Goal: Contribute content: Contribute content

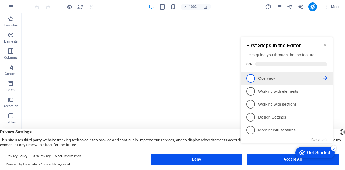
click at [324, 76] on icon at bounding box center [325, 78] width 4 height 4
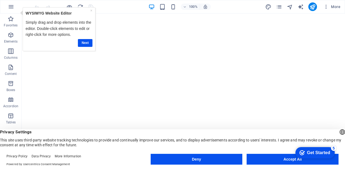
click at [94, 43] on div "× WYSIWYG Website Editor Simply drag and drop elements into the editor. Double-…" at bounding box center [59, 29] width 70 height 41
click at [88, 44] on link "Next" at bounding box center [85, 43] width 15 height 8
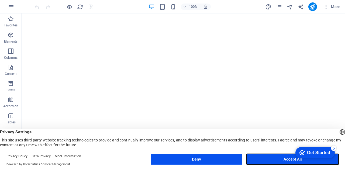
click at [275, 157] on button "Accept All" at bounding box center [293, 159] width 92 height 11
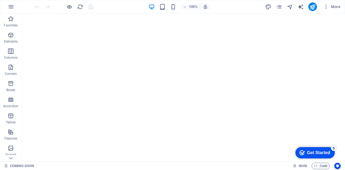
click at [321, 154] on div "Get Started" at bounding box center [318, 152] width 23 height 5
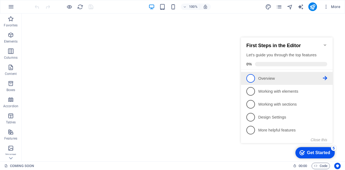
click at [253, 74] on span "1" at bounding box center [250, 78] width 9 height 9
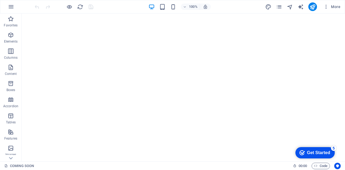
click at [320, 153] on div "Get Started" at bounding box center [318, 152] width 23 height 5
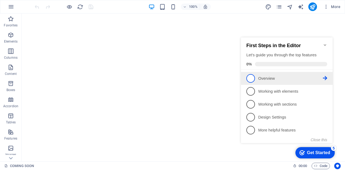
click at [292, 80] on p "Overview - incomplete" at bounding box center [290, 79] width 65 height 6
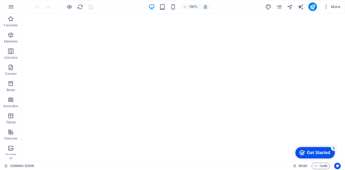
drag, startPoint x: 315, startPoint y: 154, endPoint x: 368, endPoint y: 234, distance: 96.0
click at [315, 154] on div "Get Started" at bounding box center [318, 152] width 23 height 5
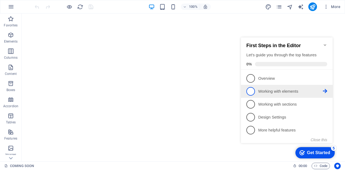
click at [289, 95] on li "2 Working with elements - incomplete" at bounding box center [287, 91] width 92 height 13
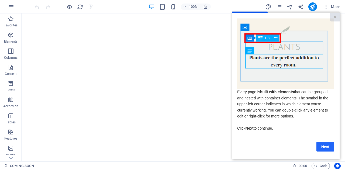
click at [322, 147] on link "Next" at bounding box center [325, 147] width 18 height 10
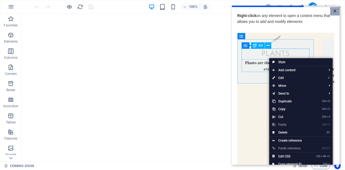
click at [333, 10] on link "×" at bounding box center [334, 11] width 9 height 8
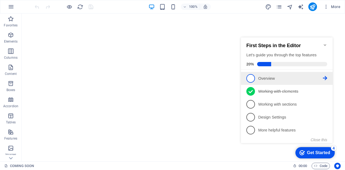
click at [254, 77] on span "1" at bounding box center [250, 78] width 9 height 9
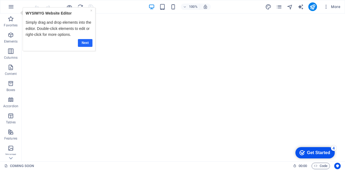
click at [82, 42] on link "Next" at bounding box center [85, 43] width 15 height 8
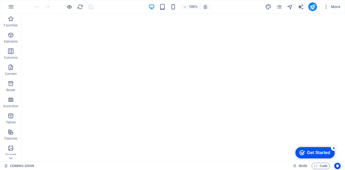
click at [320, 150] on div "Get Started" at bounding box center [318, 152] width 23 height 5
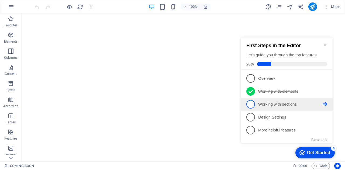
click at [272, 108] on link "3 Working with sections - incomplete" at bounding box center [286, 104] width 81 height 9
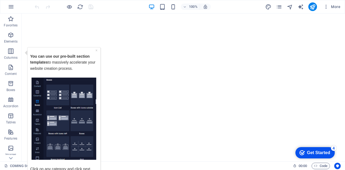
click at [89, 118] on img "Tooltip" at bounding box center [64, 118] width 65 height 82
click at [33, 122] on img "Tooltip" at bounding box center [64, 118] width 65 height 82
click at [312, 157] on div "checkmark Get Started 4" at bounding box center [314, 152] width 39 height 11
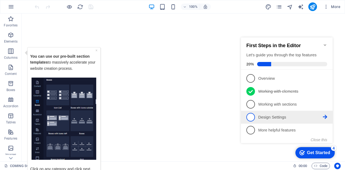
click at [274, 118] on p "Design Settings - incomplete" at bounding box center [290, 118] width 65 height 6
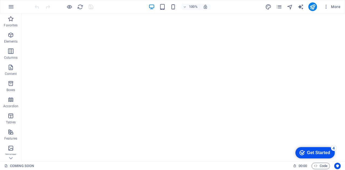
click at [305, 152] on div "checkmark Get Started 4" at bounding box center [315, 152] width 31 height 5
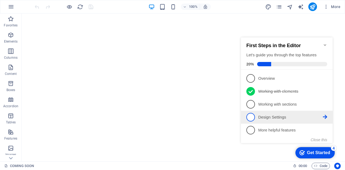
click at [294, 117] on p "Design Settings - incomplete" at bounding box center [290, 118] width 65 height 6
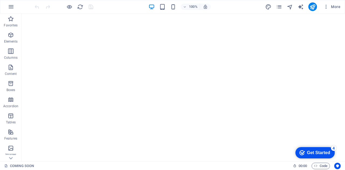
click at [314, 149] on div "checkmark Get Started 4" at bounding box center [314, 152] width 39 height 11
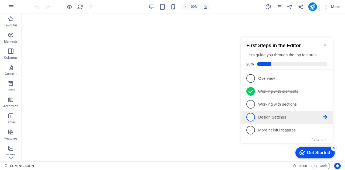
click at [251, 116] on span "4" at bounding box center [250, 117] width 9 height 9
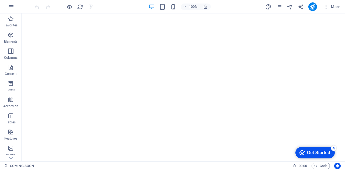
click at [323, 158] on div "checkmark Get Started 4" at bounding box center [314, 152] width 39 height 11
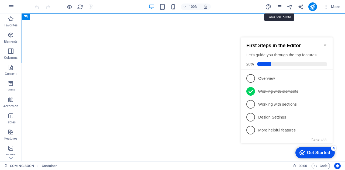
click at [279, 7] on icon "pages" at bounding box center [279, 7] width 6 height 6
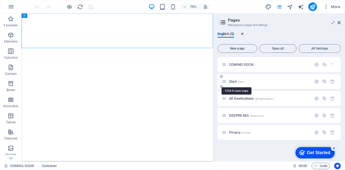
click at [240, 82] on span "/start" at bounding box center [240, 81] width 6 height 3
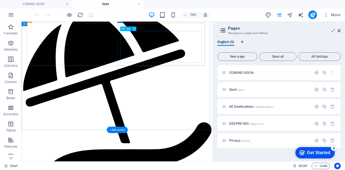
scroll to position [1241, 0]
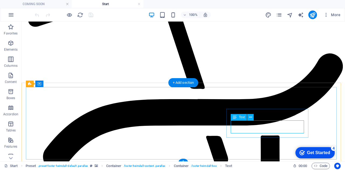
scroll to position [1293, 0]
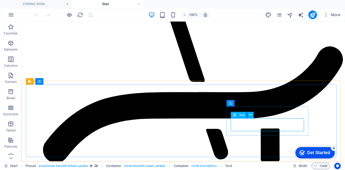
click at [238, 116] on div "Text" at bounding box center [239, 115] width 16 height 6
click at [249, 114] on icon at bounding box center [250, 115] width 3 height 6
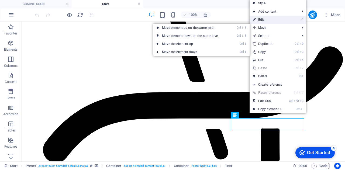
click at [274, 18] on link "⏎ Edit" at bounding box center [268, 20] width 36 height 8
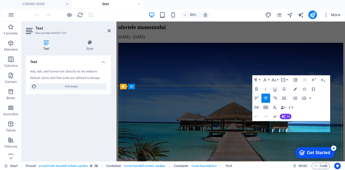
drag, startPoint x: 356, startPoint y: 148, endPoint x: 309, endPoint y: 153, distance: 46.4
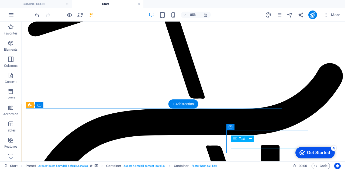
scroll to position [1269, 0]
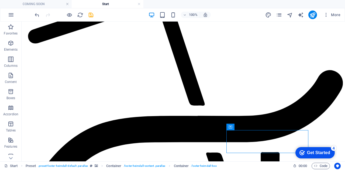
click at [95, 13] on div "100% More" at bounding box center [188, 15] width 309 height 9
click at [91, 15] on icon "save" at bounding box center [91, 15] width 6 height 6
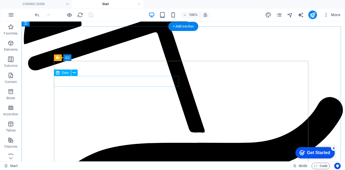
scroll to position [1161, 0]
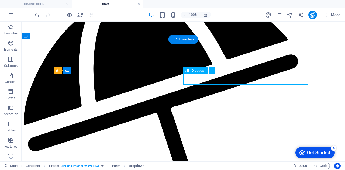
click at [211, 69] on icon at bounding box center [212, 71] width 3 height 6
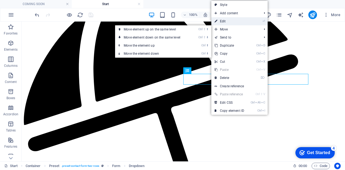
click at [230, 23] on link "⏎ Edit" at bounding box center [229, 21] width 36 height 8
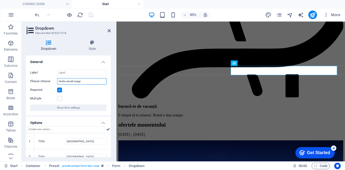
click at [90, 80] on input "Unde vrei să mergi:" at bounding box center [81, 81] width 49 height 6
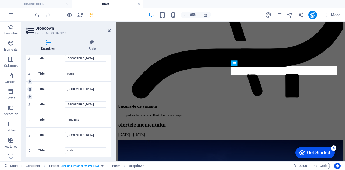
scroll to position [0, 0]
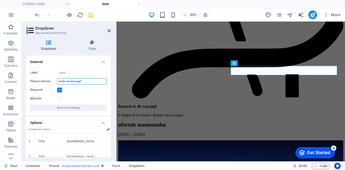
type input "Unde vrei să mergi?"
click at [82, 35] on h3 "Element #ed-825327318" at bounding box center [67, 33] width 65 height 5
click at [109, 30] on icon at bounding box center [109, 31] width 3 height 4
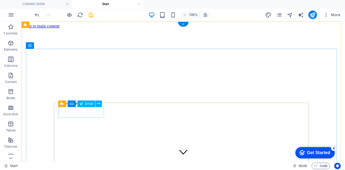
click div
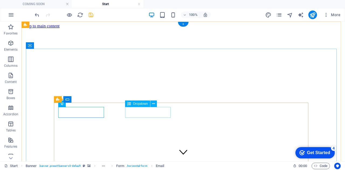
click div "Destinație [GEOGRAPHIC_DATA] [GEOGRAPHIC_DATA] [GEOGRAPHIC_DATA] [GEOGRAPHIC_DA…"
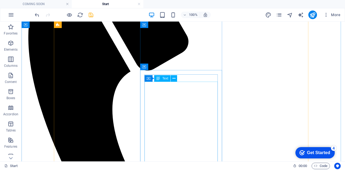
scroll to position [243, 0]
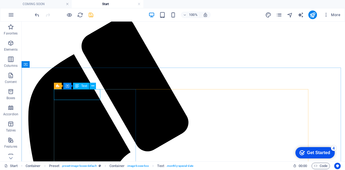
click at [79, 86] on div "Text" at bounding box center [81, 86] width 16 height 6
click at [94, 87] on icon at bounding box center [92, 86] width 3 height 6
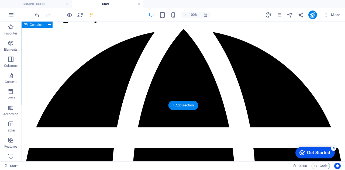
scroll to position [674, 0]
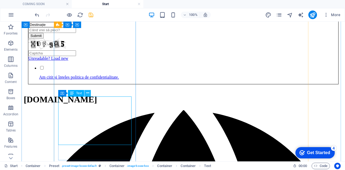
click at [88, 93] on icon at bounding box center [87, 93] width 3 height 6
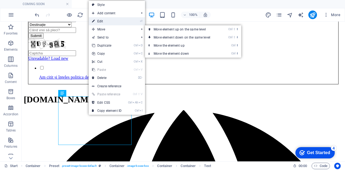
click at [111, 21] on link "⏎ Edit" at bounding box center [107, 21] width 36 height 8
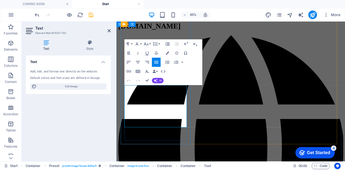
drag, startPoint x: 177, startPoint y: 130, endPoint x: 153, endPoint y: 129, distance: 24.0
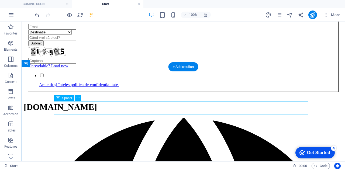
scroll to position [647, 0]
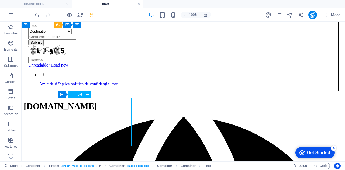
scroll to position [674, 0]
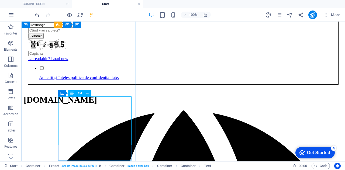
click at [77, 93] on span "Text" at bounding box center [79, 93] width 6 height 3
click at [86, 94] on icon at bounding box center [87, 94] width 3 height 6
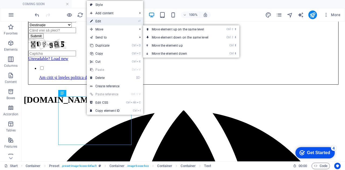
click at [111, 23] on link "⏎ Edit" at bounding box center [105, 21] width 36 height 8
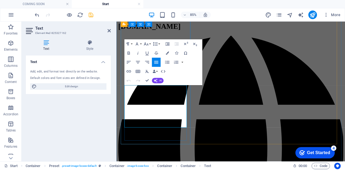
drag, startPoint x: 183, startPoint y: 107, endPoint x: 152, endPoint y: 107, distance: 31.0
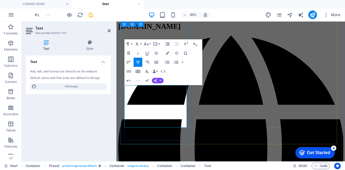
copy div "Mic dejun"
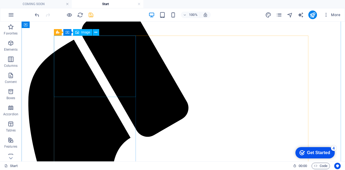
scroll to position [243, 0]
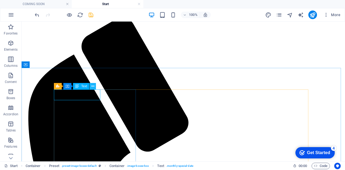
click at [90, 85] on button at bounding box center [92, 86] width 6 height 6
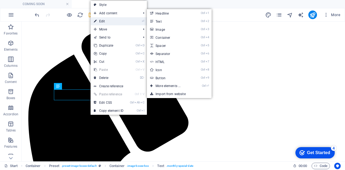
click at [110, 19] on link "⏎ Edit" at bounding box center [109, 21] width 36 height 8
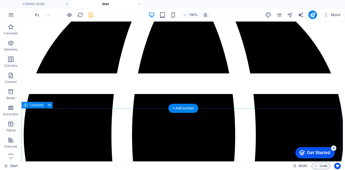
scroll to position [836, 0]
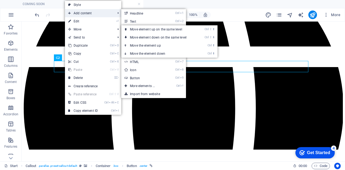
click at [75, 16] on span "Add content" at bounding box center [89, 13] width 48 height 8
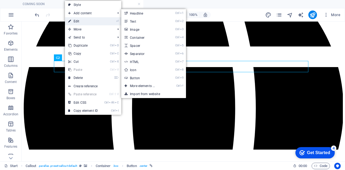
click at [77, 24] on link "⏎ Edit" at bounding box center [83, 21] width 36 height 8
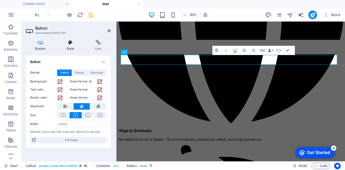
click at [72, 47] on h4 "Style" at bounding box center [71, 45] width 29 height 11
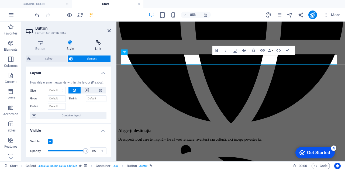
click at [99, 43] on icon at bounding box center [97, 42] width 25 height 5
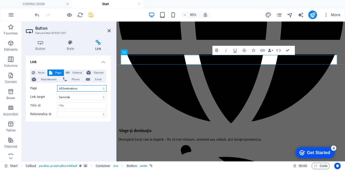
click at [78, 90] on select "COMING SOON Start All Destinations DESPRE NOI Privacy" at bounding box center [81, 88] width 49 height 6
click at [57, 85] on select "COMING SOON Start All Destinations DESPRE NOI Privacy" at bounding box center [81, 88] width 49 height 6
click at [80, 99] on select "New tab Same tab Overlay" at bounding box center [81, 97] width 49 height 6
click at [82, 105] on input "Title Additional link description, should not be the same as the link text. The…" at bounding box center [81, 105] width 49 height 6
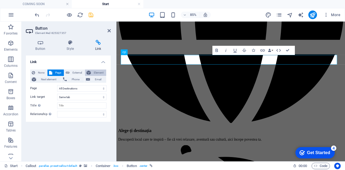
click at [93, 72] on span "Element" at bounding box center [98, 73] width 12 height 6
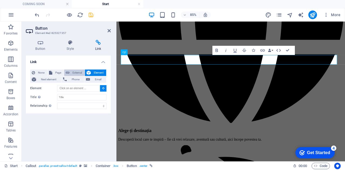
click at [79, 70] on span "External" at bounding box center [77, 73] width 12 height 6
select select "blank"
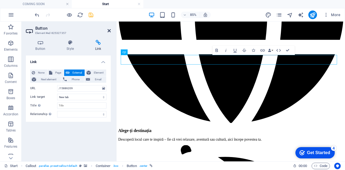
click at [108, 33] on icon at bounding box center [109, 31] width 3 height 4
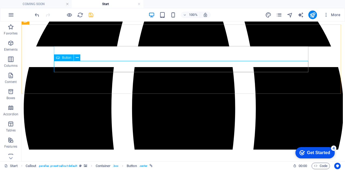
click at [72, 56] on div "Button" at bounding box center [64, 57] width 20 height 6
click at [78, 58] on icon at bounding box center [77, 58] width 3 height 6
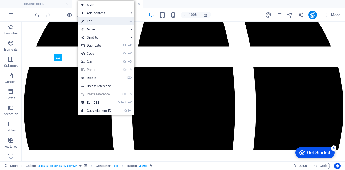
click at [99, 22] on link "⏎ Edit" at bounding box center [96, 21] width 36 height 8
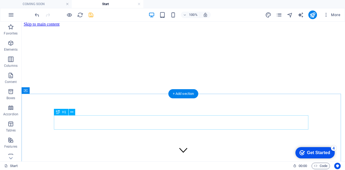
scroll to position [0, 0]
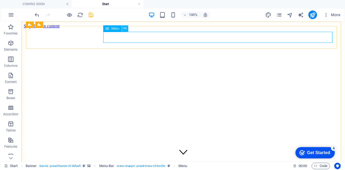
click at [124, 29] on icon at bounding box center [124, 29] width 3 height 6
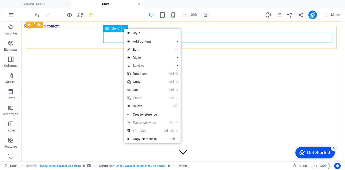
click at [116, 29] on span "Menu" at bounding box center [115, 28] width 8 height 3
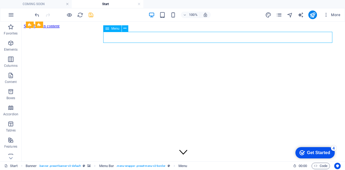
click at [108, 29] on icon at bounding box center [107, 28] width 4 height 6
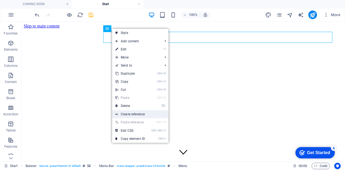
click at [145, 114] on link "Create reference" at bounding box center [140, 114] width 56 height 8
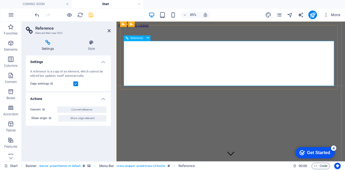
click at [139, 38] on span "Reference" at bounding box center [136, 38] width 13 height 3
click at [147, 38] on icon at bounding box center [148, 38] width 2 height 5
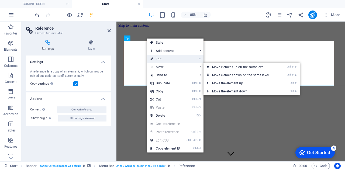
click at [162, 60] on link "⏎ Edit" at bounding box center [165, 59] width 36 height 8
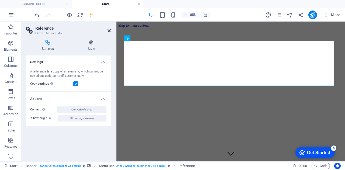
click at [108, 30] on icon at bounding box center [109, 31] width 3 height 4
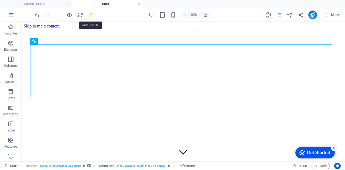
click at [91, 16] on icon "save" at bounding box center [91, 15] width 6 height 6
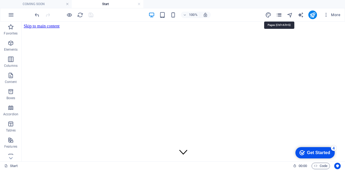
click at [280, 14] on icon "pages" at bounding box center [279, 15] width 6 height 6
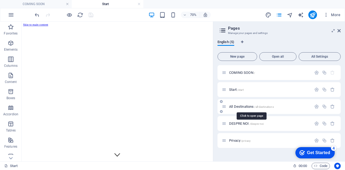
click at [250, 107] on span "All Destinations /all-destinations" at bounding box center [251, 107] width 45 height 4
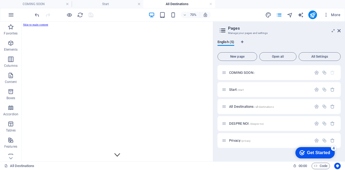
click at [342, 32] on aside "Pages Manage your pages and settings English (5) New page Open all All Settings…" at bounding box center [279, 92] width 132 height 140
click at [340, 28] on h2 "Pages" at bounding box center [284, 28] width 113 height 5
click at [339, 30] on icon at bounding box center [339, 31] width 3 height 4
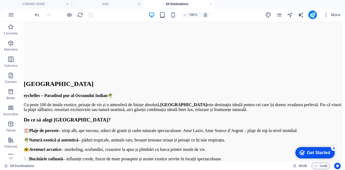
scroll to position [3628, 0]
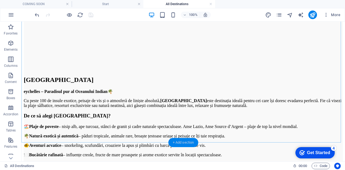
click at [190, 139] on div "+ Add section" at bounding box center [183, 142] width 30 height 9
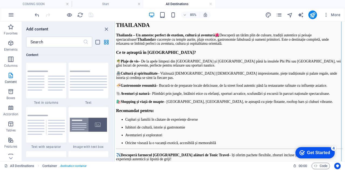
scroll to position [2410, 0]
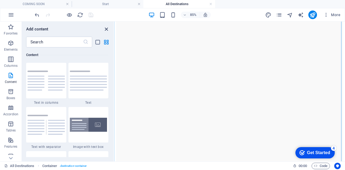
click at [104, 28] on icon "close panel" at bounding box center [106, 29] width 6 height 6
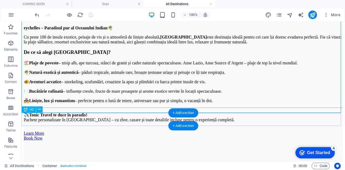
scroll to position [3569, 0]
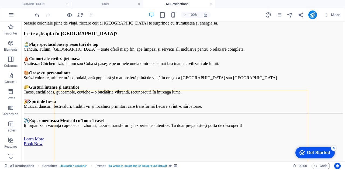
scroll to position [3300, 0]
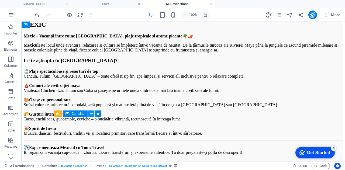
click at [93, 114] on button at bounding box center [91, 114] width 6 height 6
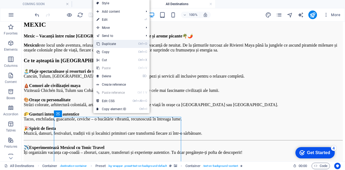
click at [120, 45] on link "Ctrl D Duplicate" at bounding box center [111, 44] width 36 height 8
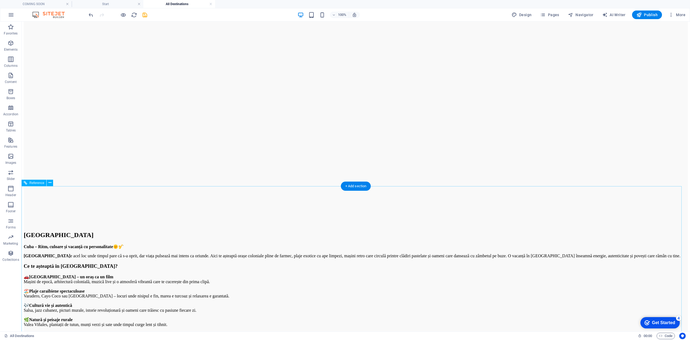
scroll to position [3650, 0]
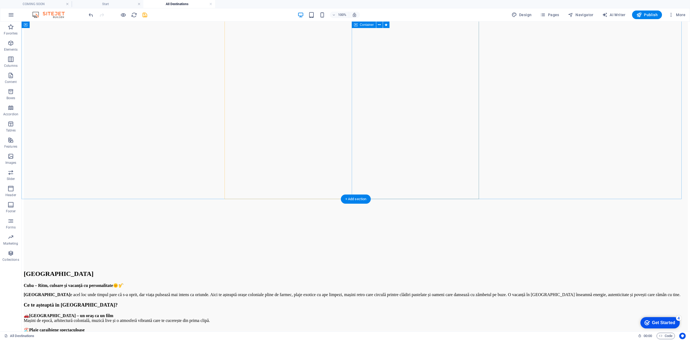
click at [345, 170] on div "+ Add section" at bounding box center [356, 199] width 30 height 9
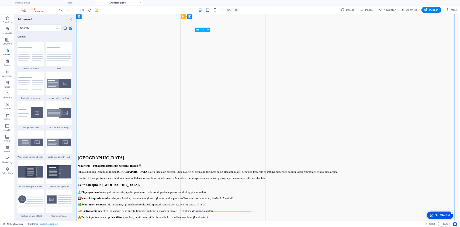
scroll to position [3057, 0]
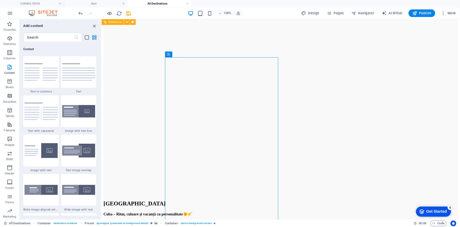
scroll to position [943, 0]
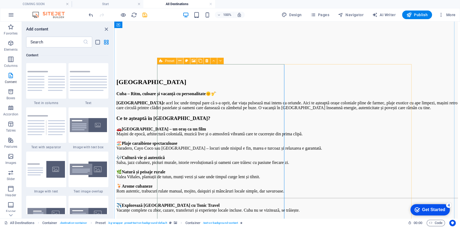
click at [180, 61] on icon at bounding box center [179, 61] width 3 height 6
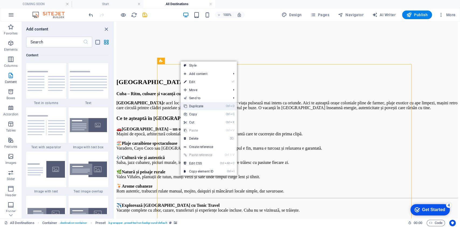
click at [205, 104] on link "Ctrl D Duplicate" at bounding box center [199, 106] width 36 height 8
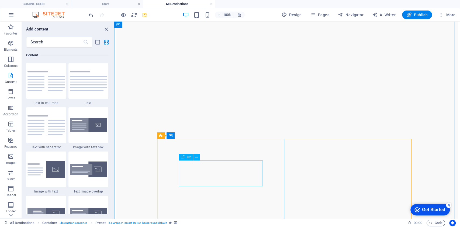
scroll to position [3339, 0]
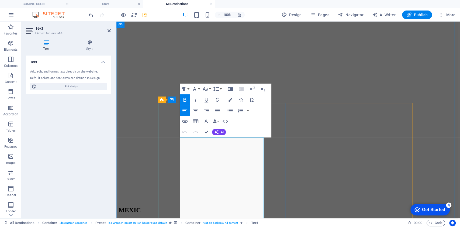
copy div "Loremipsu Dolorsitam – Consect adip el seddo Eiusmodtem 🌴🌊 In utlab etdolorema …"
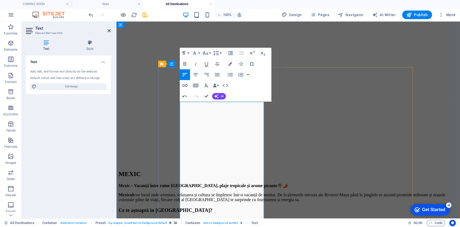
scroll to position [3591, 0]
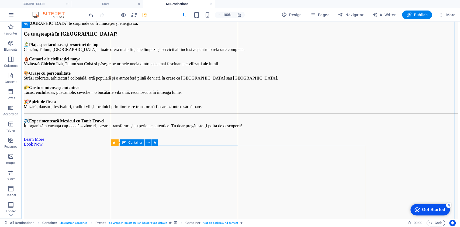
scroll to position [3483, 0]
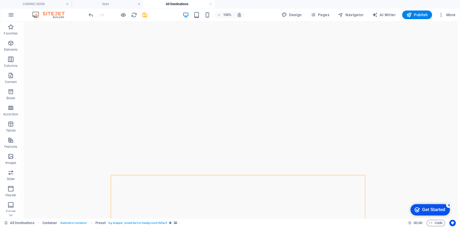
scroll to position [3267, 0]
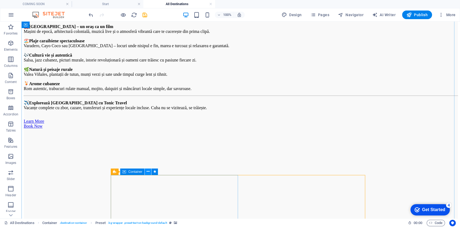
click at [147, 170] on icon at bounding box center [148, 172] width 3 height 6
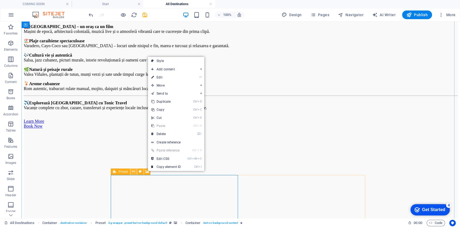
click at [133, 170] on icon at bounding box center [133, 172] width 3 height 6
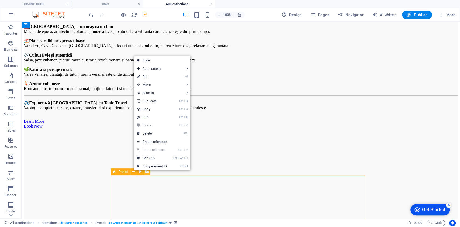
click at [146, 170] on icon at bounding box center [147, 172] width 4 height 6
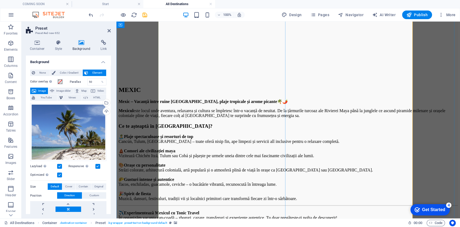
scroll to position [3483, 0]
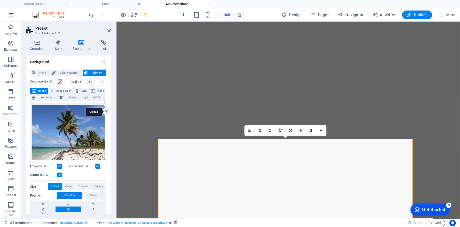
click at [105, 111] on div "Upload" at bounding box center [106, 112] width 8 height 8
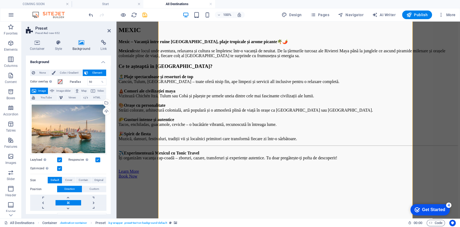
scroll to position [3411, 0]
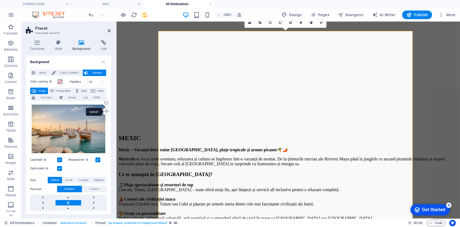
click at [108, 112] on div "Upload" at bounding box center [106, 112] width 8 height 8
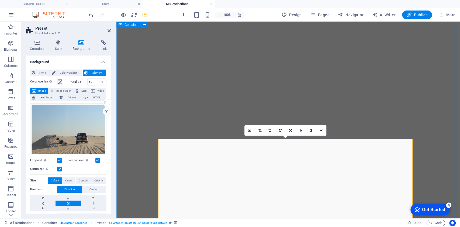
scroll to position [3483, 0]
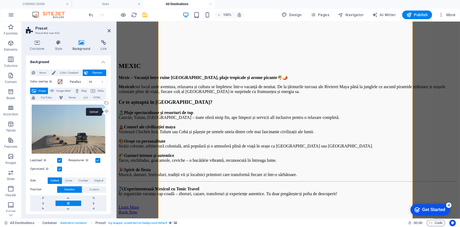
click at [106, 109] on div "Upload" at bounding box center [106, 112] width 8 height 8
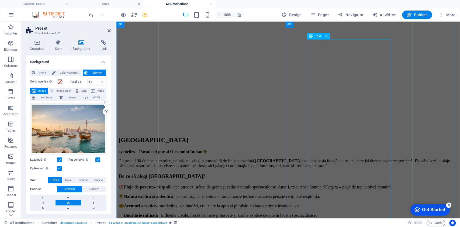
scroll to position [3519, 0]
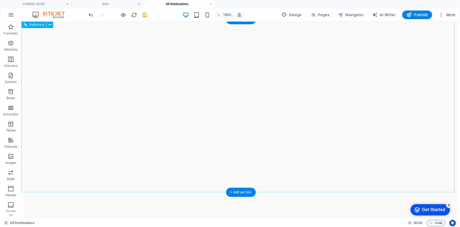
scroll to position [4079, 0]
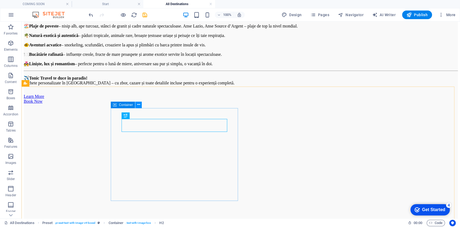
click at [138, 106] on icon at bounding box center [138, 105] width 3 height 6
click at [141, 104] on button at bounding box center [138, 105] width 6 height 6
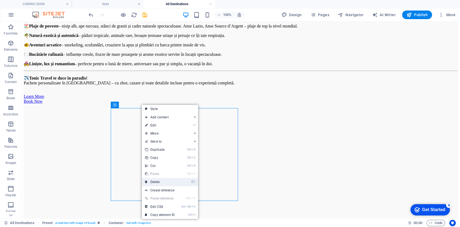
click at [167, 170] on link "⌦ Delete" at bounding box center [160, 182] width 36 height 8
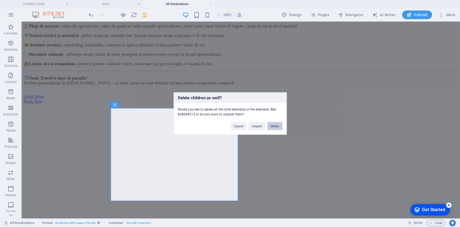
drag, startPoint x: 276, startPoint y: 126, endPoint x: 254, endPoint y: 105, distance: 30.5
click at [276, 126] on button "Delete" at bounding box center [274, 126] width 15 height 8
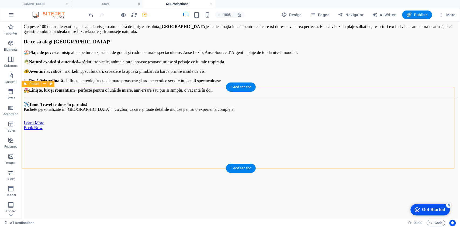
scroll to position [4043, 0]
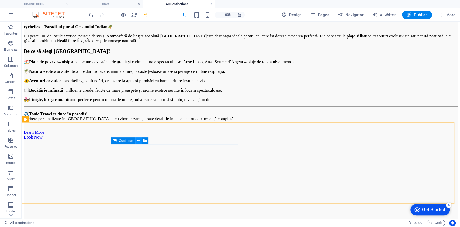
click at [138, 142] on icon at bounding box center [138, 141] width 3 height 6
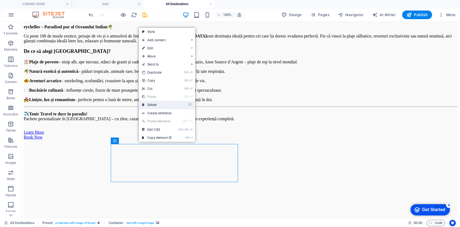
click at [163, 106] on link "⌦ Delete" at bounding box center [157, 105] width 36 height 8
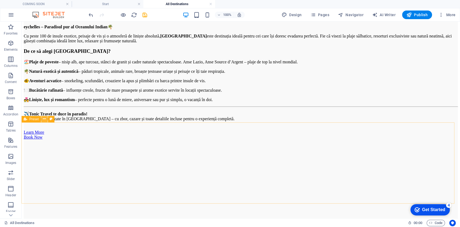
click at [43, 121] on icon at bounding box center [44, 119] width 3 height 6
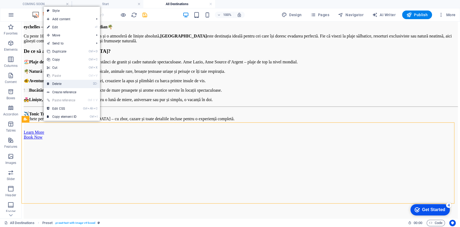
click at [58, 85] on link "⌦ Delete" at bounding box center [62, 84] width 36 height 8
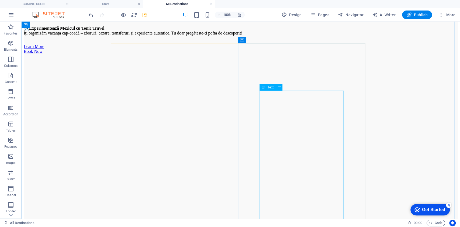
scroll to position [3647, 0]
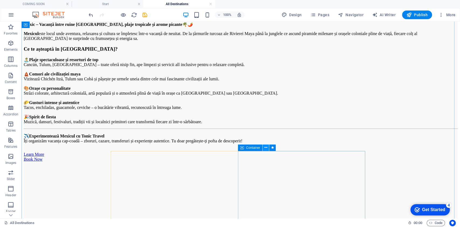
click at [265, 146] on icon at bounding box center [265, 148] width 3 height 6
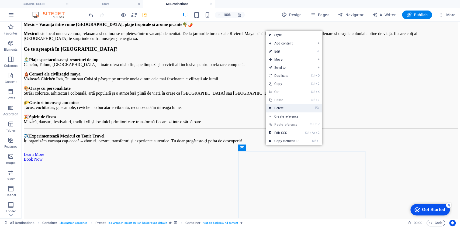
click at [288, 104] on link "⌦ Delete" at bounding box center [284, 108] width 36 height 8
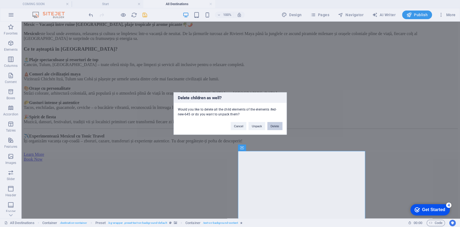
click at [280, 125] on button "Delete" at bounding box center [274, 126] width 15 height 8
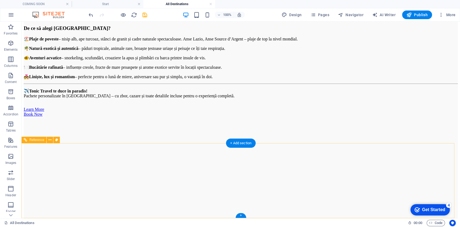
scroll to position [4051, 0]
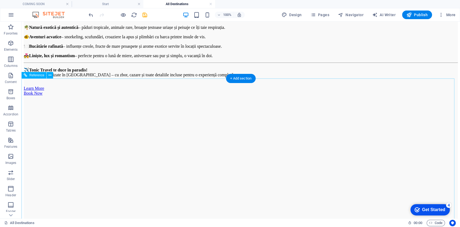
scroll to position [3512, 0]
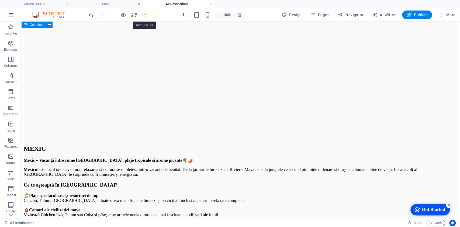
click at [147, 17] on icon "save" at bounding box center [145, 15] width 6 height 6
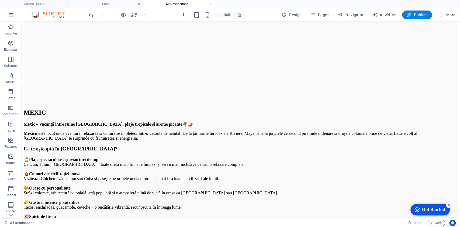
scroll to position [3655, 0]
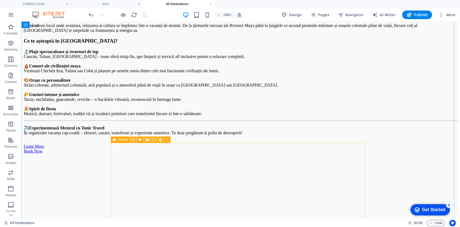
click at [134, 139] on icon at bounding box center [133, 140] width 3 height 6
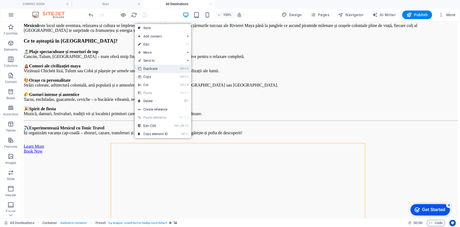
click at [155, 67] on link "Ctrl D Duplicate" at bounding box center [153, 69] width 36 height 8
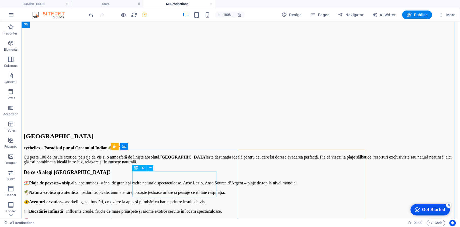
scroll to position [4173, 0]
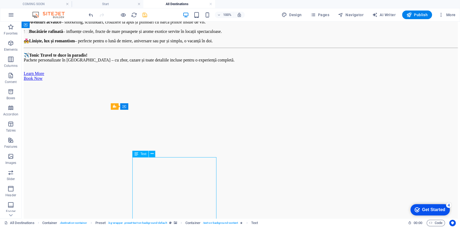
scroll to position [3994, 0]
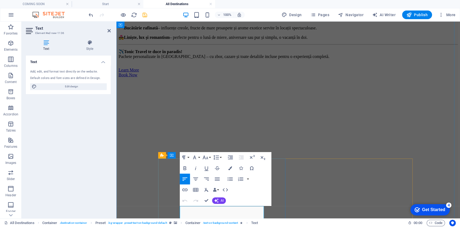
click strong "Emiratele Arabe Unite – Unde luxul întâlnește mirajul deșertului"
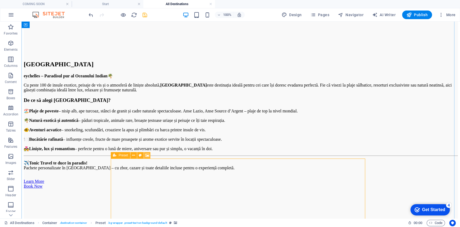
click at [146, 154] on icon at bounding box center [147, 156] width 4 height 6
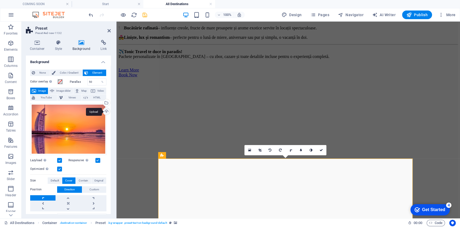
click at [105, 113] on div "Upload" at bounding box center [106, 112] width 8 height 8
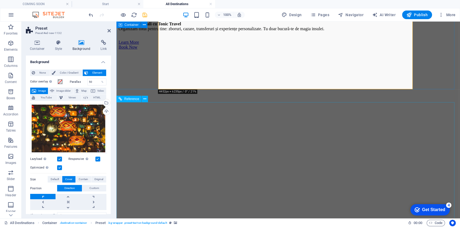
scroll to position [4209, 0]
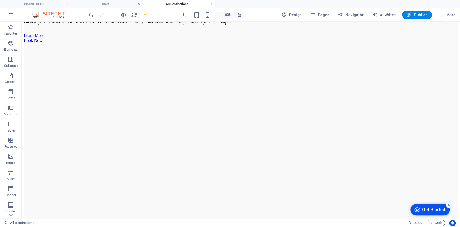
scroll to position [4048, 0]
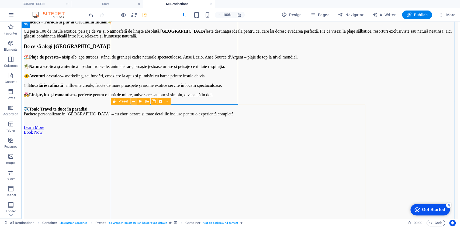
click at [134, 100] on icon at bounding box center [133, 102] width 3 height 6
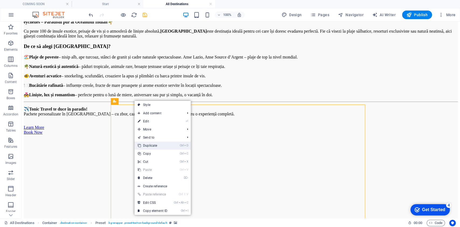
click at [155, 147] on link "Ctrl D Duplicate" at bounding box center [153, 146] width 36 height 8
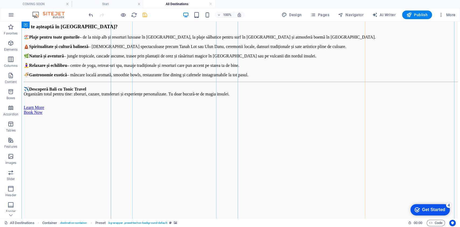
scroll to position [4567, 0]
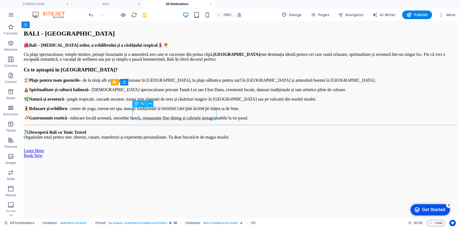
drag, startPoint x: 170, startPoint y: 117, endPoint x: 75, endPoint y: 117, distance: 95.2
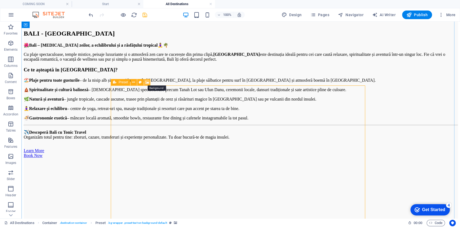
click at [146, 82] on icon at bounding box center [147, 83] width 4 height 6
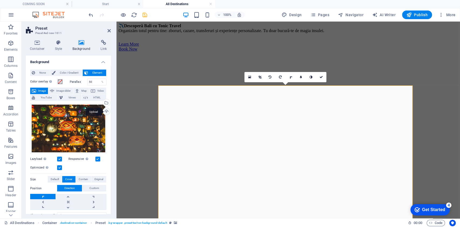
click at [104, 112] on div "Upload" at bounding box center [106, 112] width 8 height 8
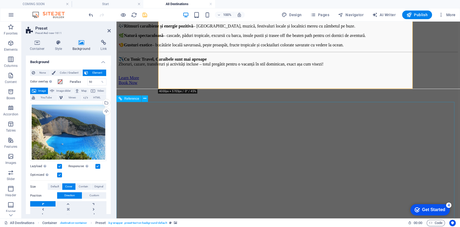
scroll to position [4495, 0]
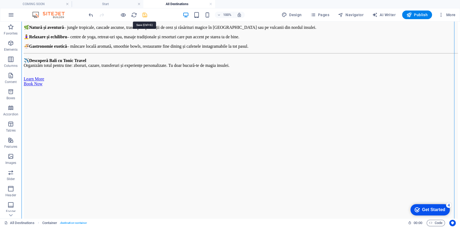
click at [142, 13] on icon "save" at bounding box center [145, 15] width 6 height 6
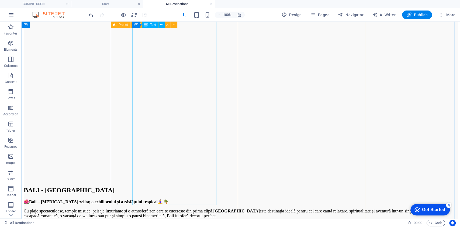
scroll to position [4374, 0]
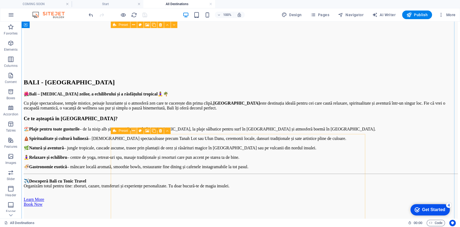
click at [133, 131] on icon at bounding box center [133, 131] width 3 height 6
click at [135, 130] on button at bounding box center [133, 131] width 6 height 6
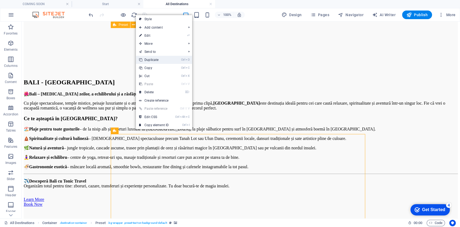
click at [151, 56] on link "Ctrl D Duplicate" at bounding box center [154, 60] width 36 height 8
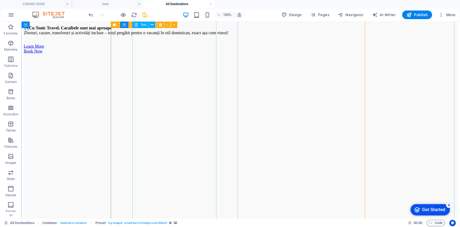
scroll to position [4789, 0]
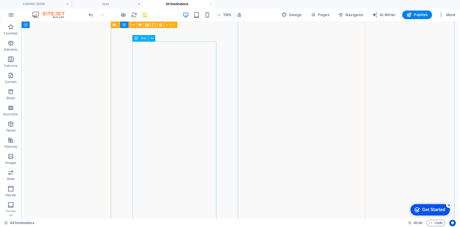
scroll to position [4717, 0]
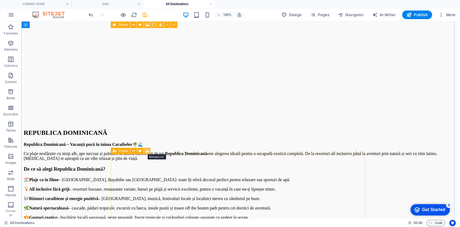
click at [145, 152] on icon at bounding box center [147, 151] width 4 height 6
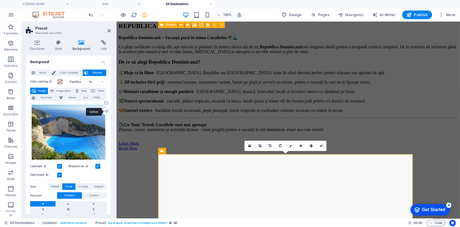
click at [108, 111] on div "Upload" at bounding box center [106, 112] width 8 height 8
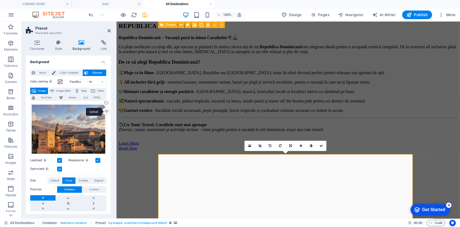
click at [106, 113] on div "Upload" at bounding box center [106, 112] width 8 height 8
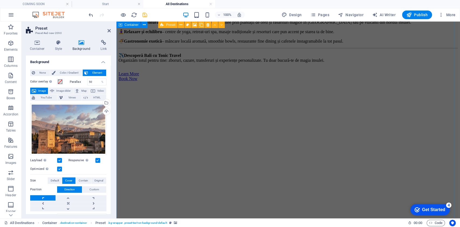
scroll to position [4142, 0]
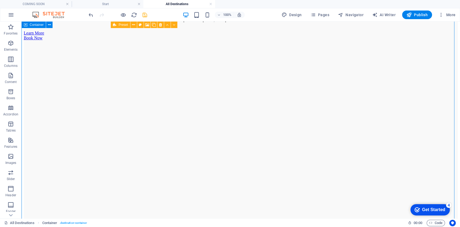
scroll to position [4034, 0]
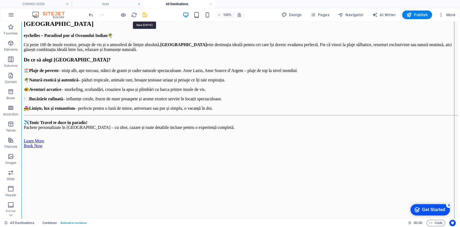
click at [146, 14] on icon "save" at bounding box center [145, 15] width 6 height 6
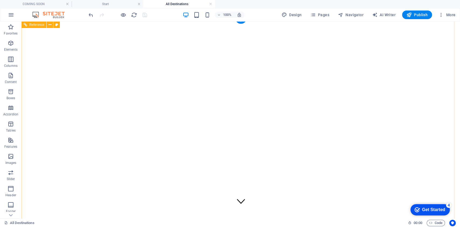
scroll to position [0, 0]
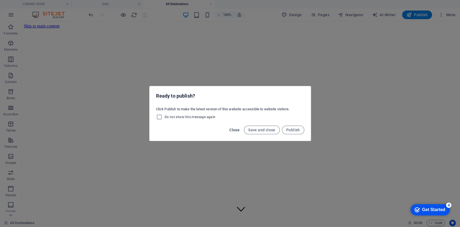
click at [234, 131] on span "Close" at bounding box center [234, 130] width 10 height 4
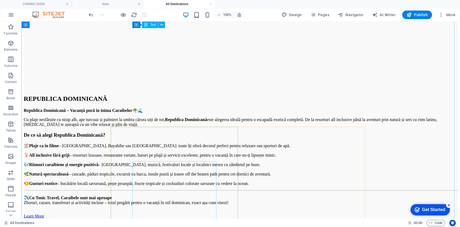
scroll to position [4745, 0]
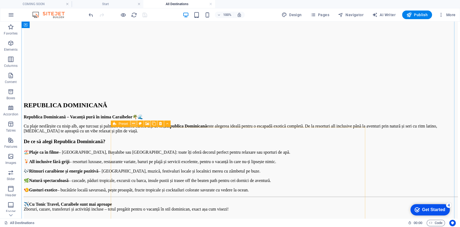
click at [136, 124] on button at bounding box center [133, 124] width 6 height 6
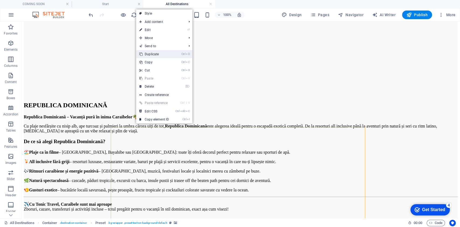
click at [166, 55] on link "Ctrl D Duplicate" at bounding box center [154, 54] width 36 height 8
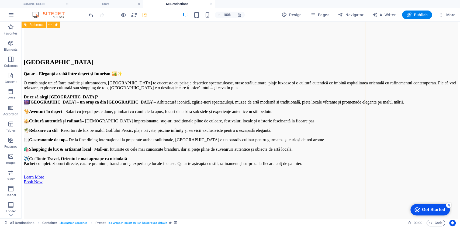
scroll to position [5286, 0]
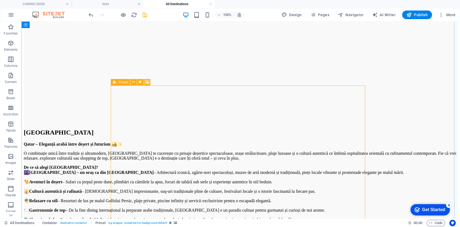
click at [149, 81] on icon at bounding box center [147, 82] width 4 height 6
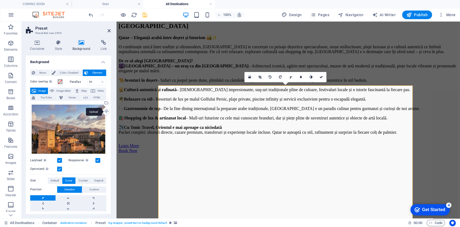
click at [104, 109] on div "Upload" at bounding box center [106, 112] width 8 height 8
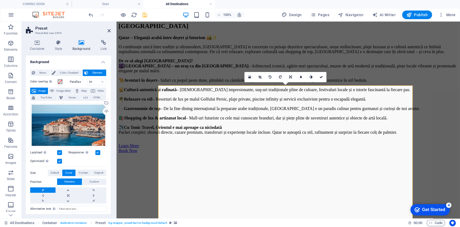
drag, startPoint x: 386, startPoint y: 166, endPoint x: 262, endPoint y: 163, distance: 124.3
drag, startPoint x: 71, startPoint y: 127, endPoint x: 59, endPoint y: 125, distance: 12.0
click at [59, 125] on div "Drag files here, click to choose files or select files from Files or our free s…" at bounding box center [68, 125] width 76 height 44
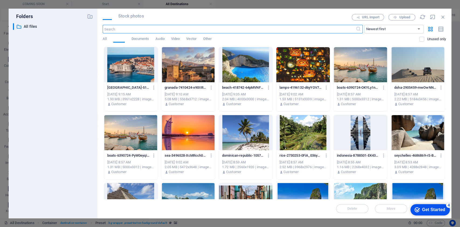
scroll to position [5228, 0]
click at [345, 16] on icon "button" at bounding box center [443, 17] width 6 height 6
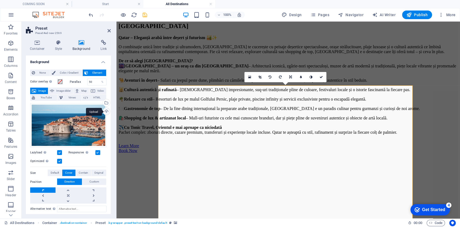
click at [107, 114] on div "Upload" at bounding box center [106, 112] width 8 height 8
click at [104, 111] on div "Upload" at bounding box center [106, 112] width 8 height 8
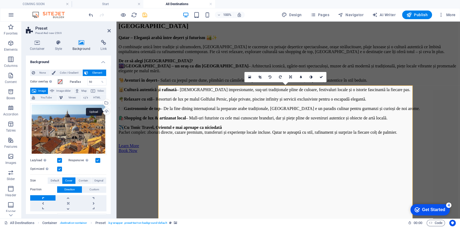
click at [105, 110] on div "Upload" at bounding box center [106, 112] width 8 height 8
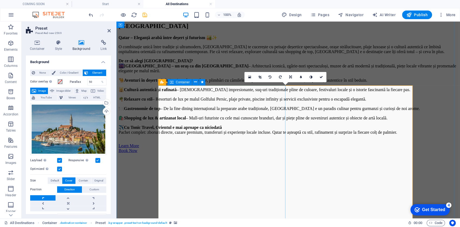
scroll to position [5250, 0]
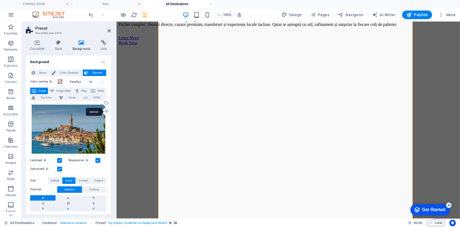
click at [103, 112] on div "Upload" at bounding box center [106, 112] width 8 height 8
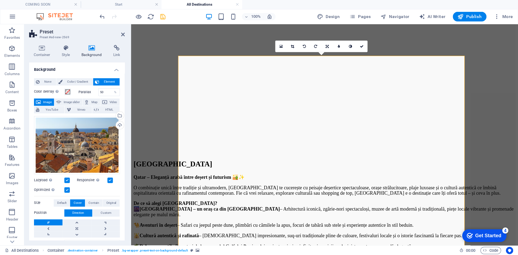
scroll to position [5179, 0]
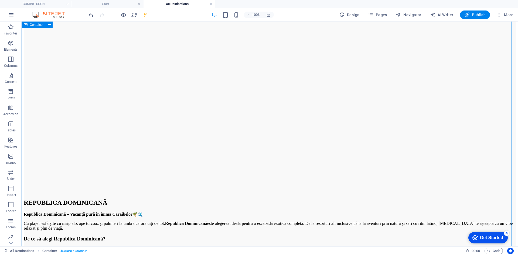
scroll to position [4855, 0]
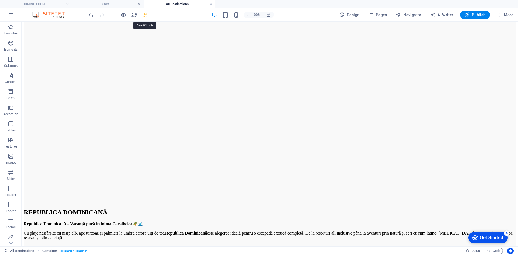
click at [146, 15] on icon "save" at bounding box center [145, 15] width 6 height 6
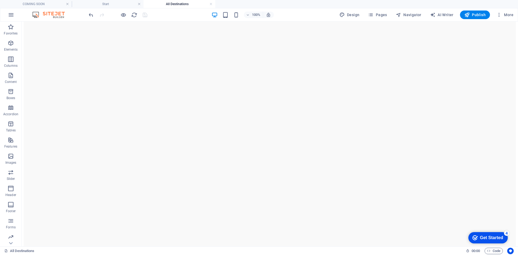
scroll to position [4749, 0]
click at [160, 120] on button at bounding box center [162, 119] width 6 height 6
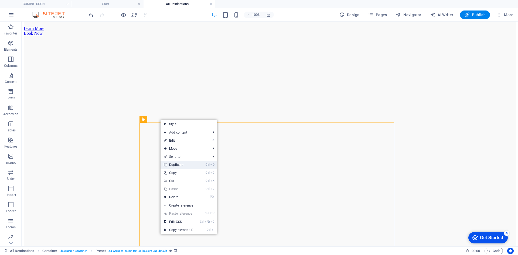
click at [178, 164] on link "Ctrl D Duplicate" at bounding box center [178, 165] width 36 height 8
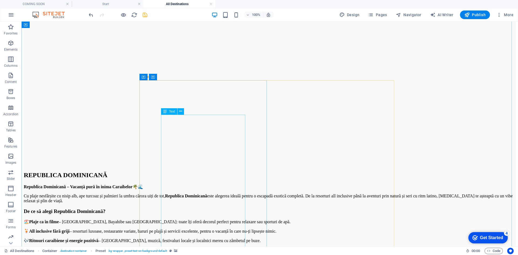
scroll to position [5272, 0]
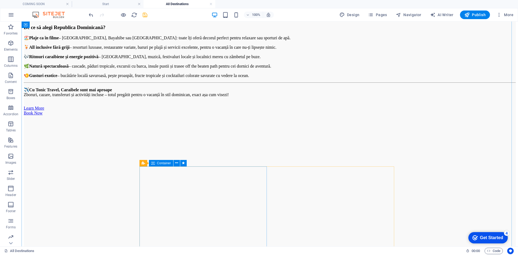
scroll to position [5106, 0]
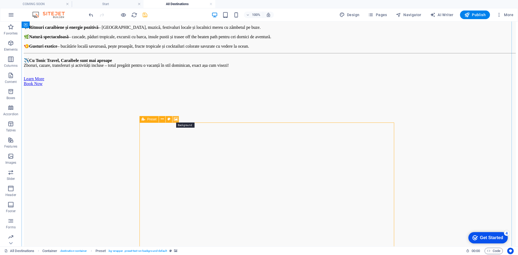
click at [176, 120] on icon at bounding box center [176, 119] width 4 height 6
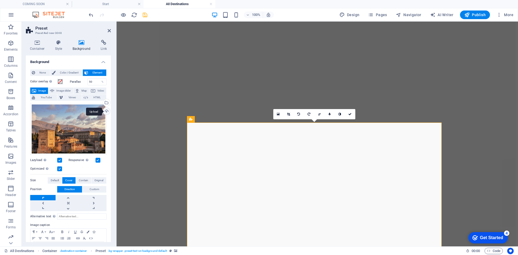
click at [105, 112] on div "Upload" at bounding box center [106, 112] width 8 height 8
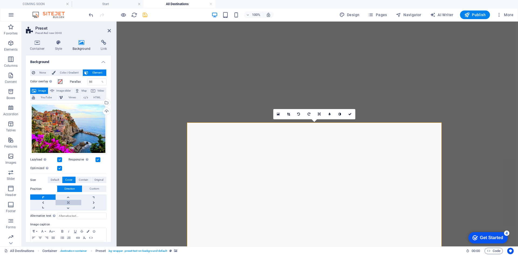
click at [69, 170] on link at bounding box center [68, 202] width 25 height 5
click at [45, 170] on link at bounding box center [42, 207] width 25 height 5
click at [45, 170] on link at bounding box center [42, 197] width 25 height 5
click at [89, 170] on link at bounding box center [93, 207] width 25 height 5
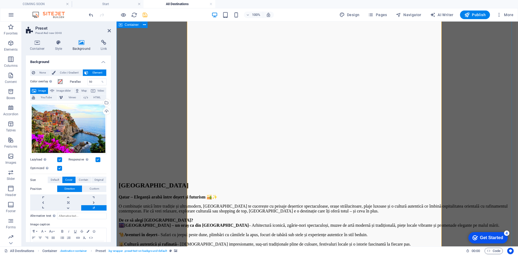
scroll to position [5187, 0]
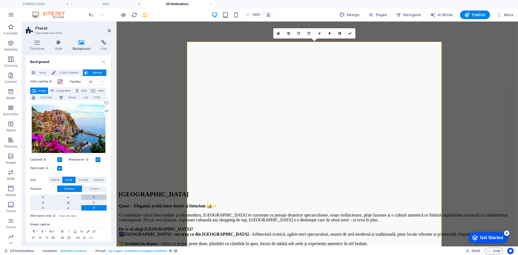
click at [88, 170] on link at bounding box center [93, 197] width 25 height 5
click at [90, 170] on link at bounding box center [93, 202] width 25 height 5
click at [93, 170] on link at bounding box center [93, 207] width 25 height 5
click at [69, 170] on link at bounding box center [68, 207] width 25 height 5
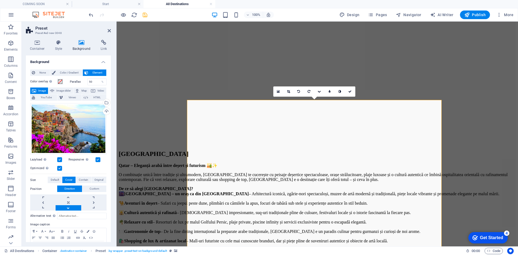
scroll to position [5106, 0]
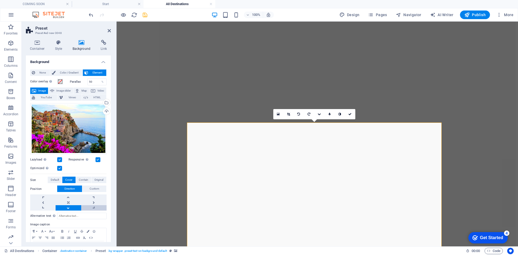
click at [91, 170] on link at bounding box center [93, 207] width 25 height 5
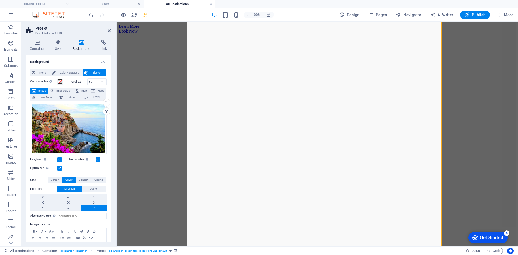
scroll to position [5227, 0]
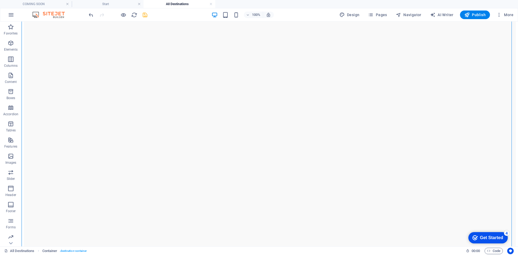
scroll to position [3165, 0]
click at [143, 15] on icon "save" at bounding box center [145, 15] width 6 height 6
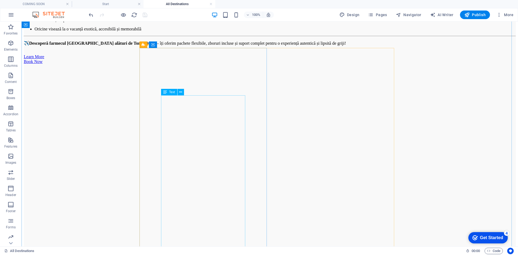
scroll to position [2548, 0]
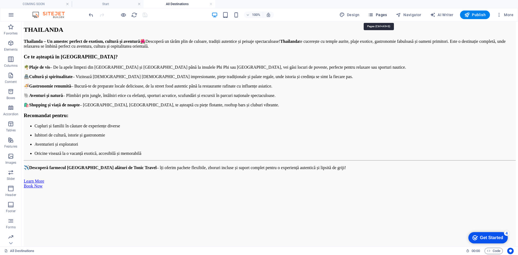
click at [345, 15] on span "Pages" at bounding box center [377, 14] width 19 height 5
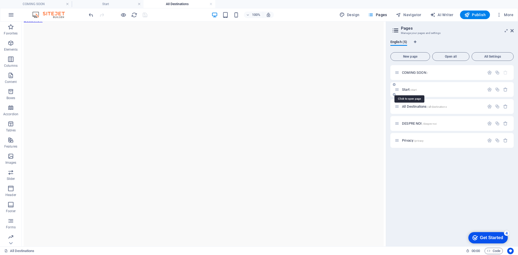
click at [345, 89] on span "Start /start" at bounding box center [409, 90] width 15 height 4
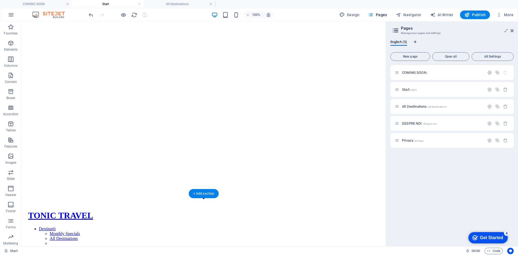
scroll to position [0, 0]
